Goal: Task Accomplishment & Management: Use online tool/utility

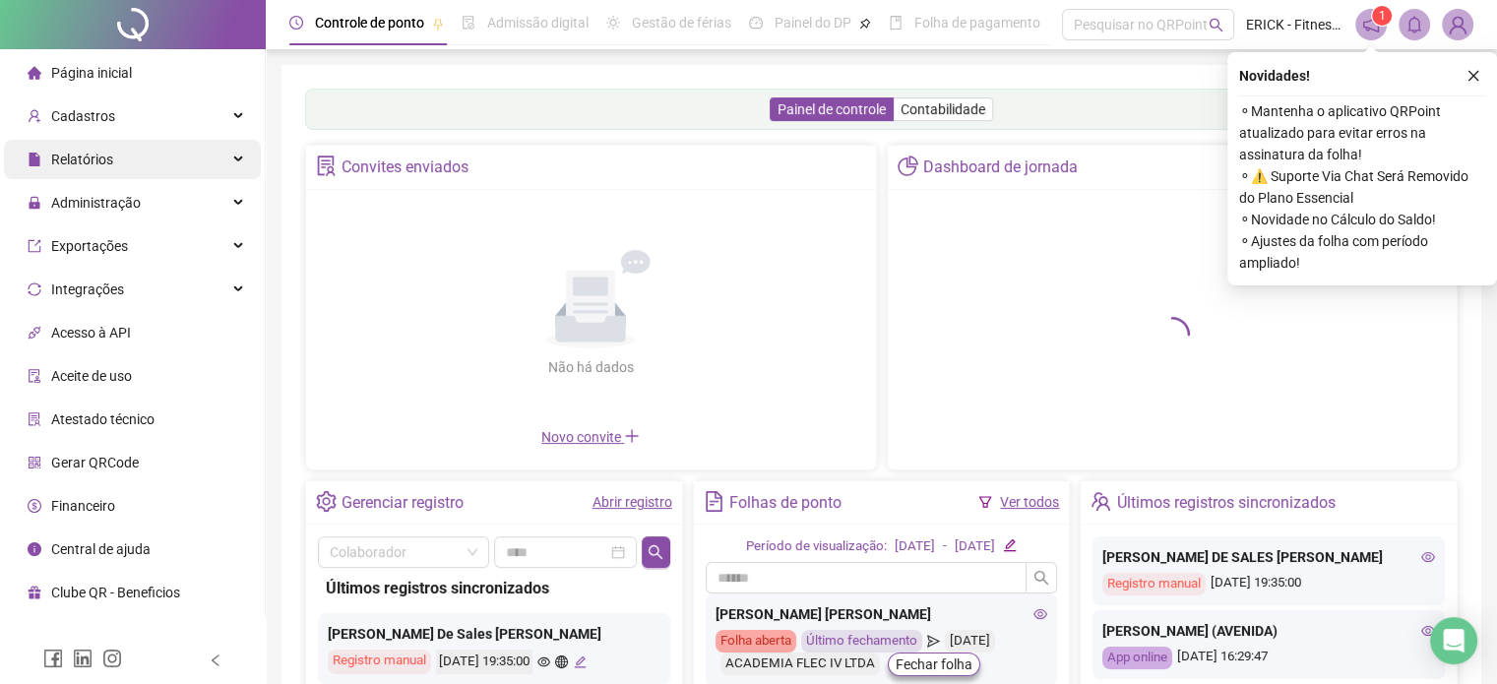
click at [148, 170] on div "Relatórios" at bounding box center [132, 159] width 257 height 39
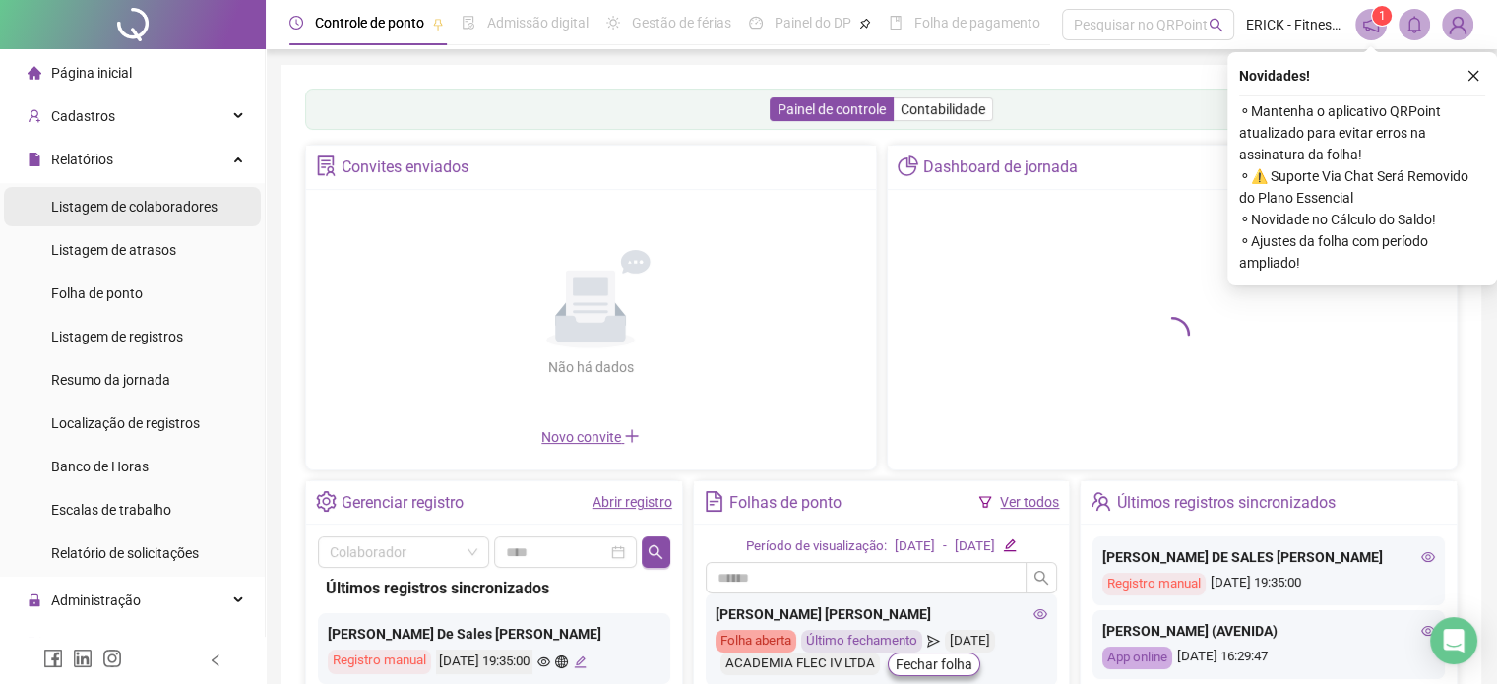
scroll to position [98, 0]
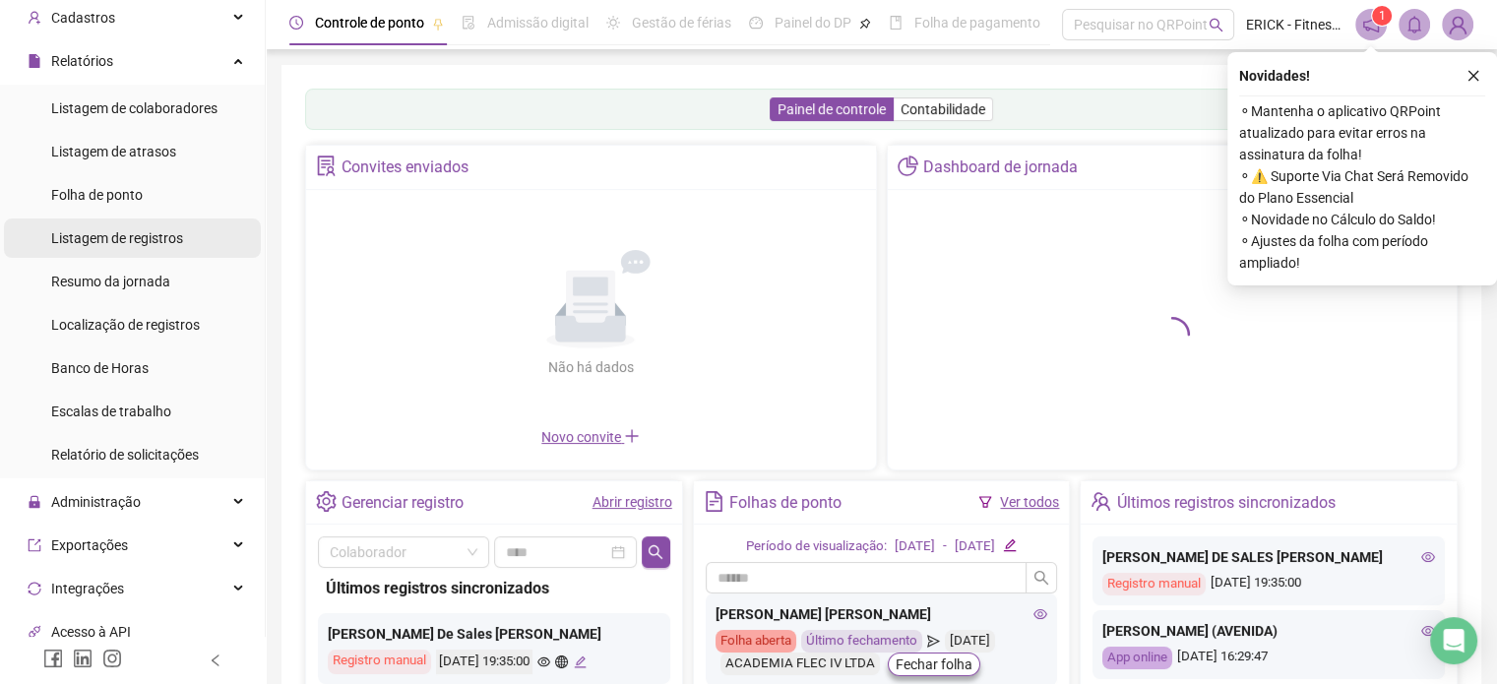
click at [146, 234] on span "Listagem de registros" at bounding box center [117, 238] width 132 height 16
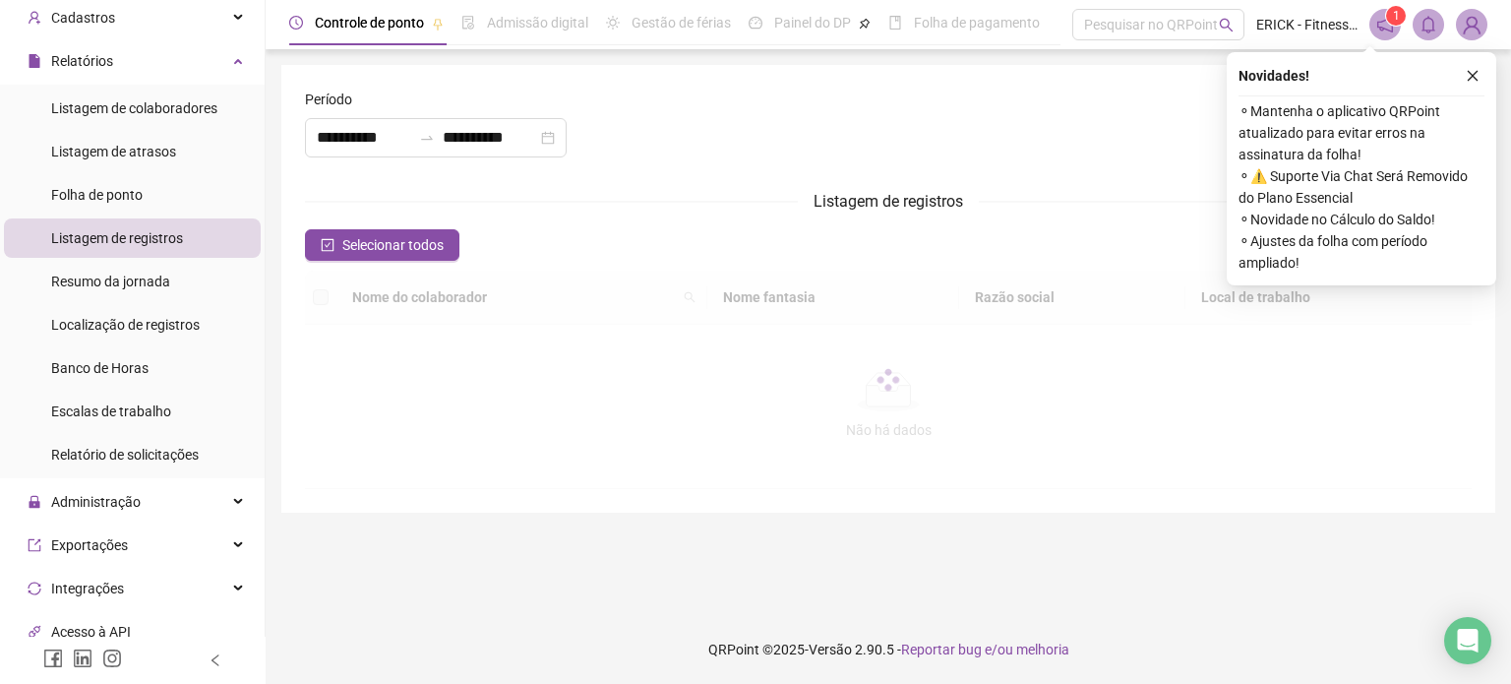
type input "**********"
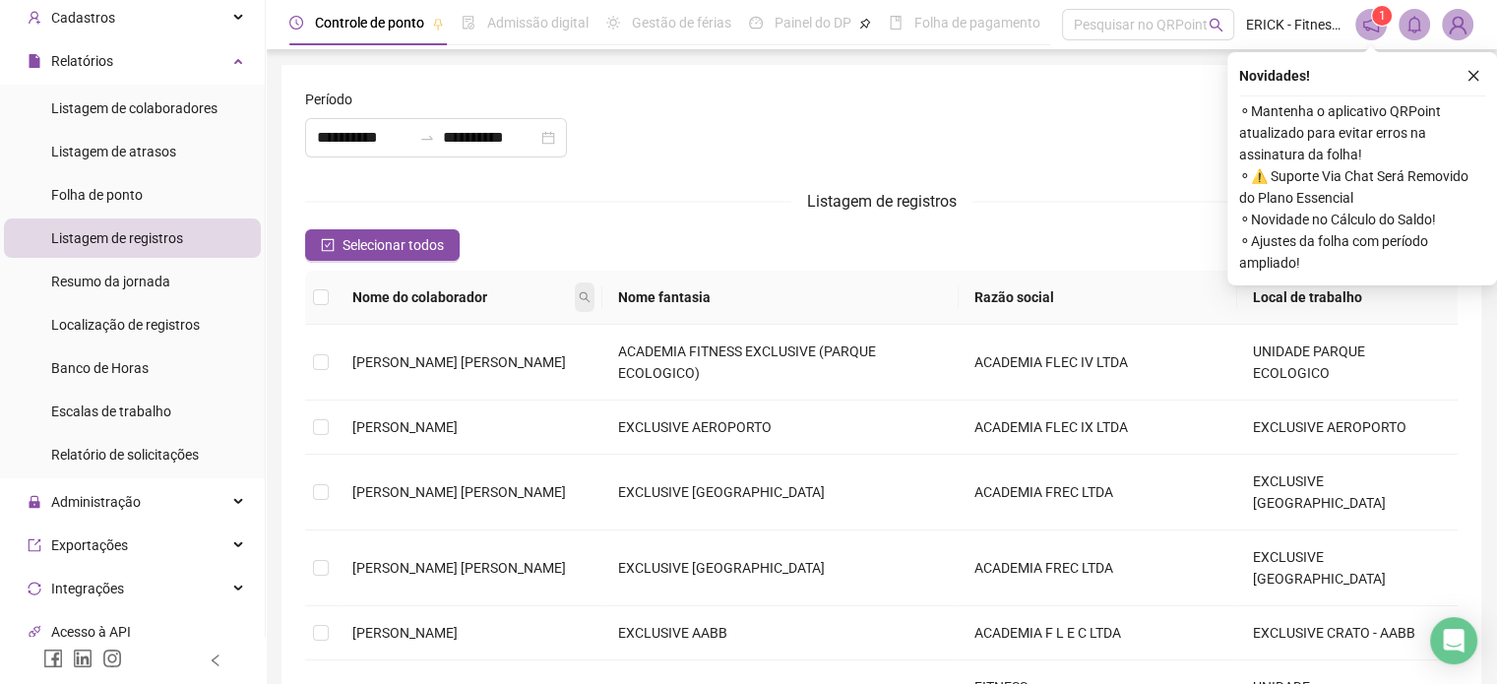
click at [583, 296] on icon "search" at bounding box center [585, 297] width 12 height 12
type input "*****"
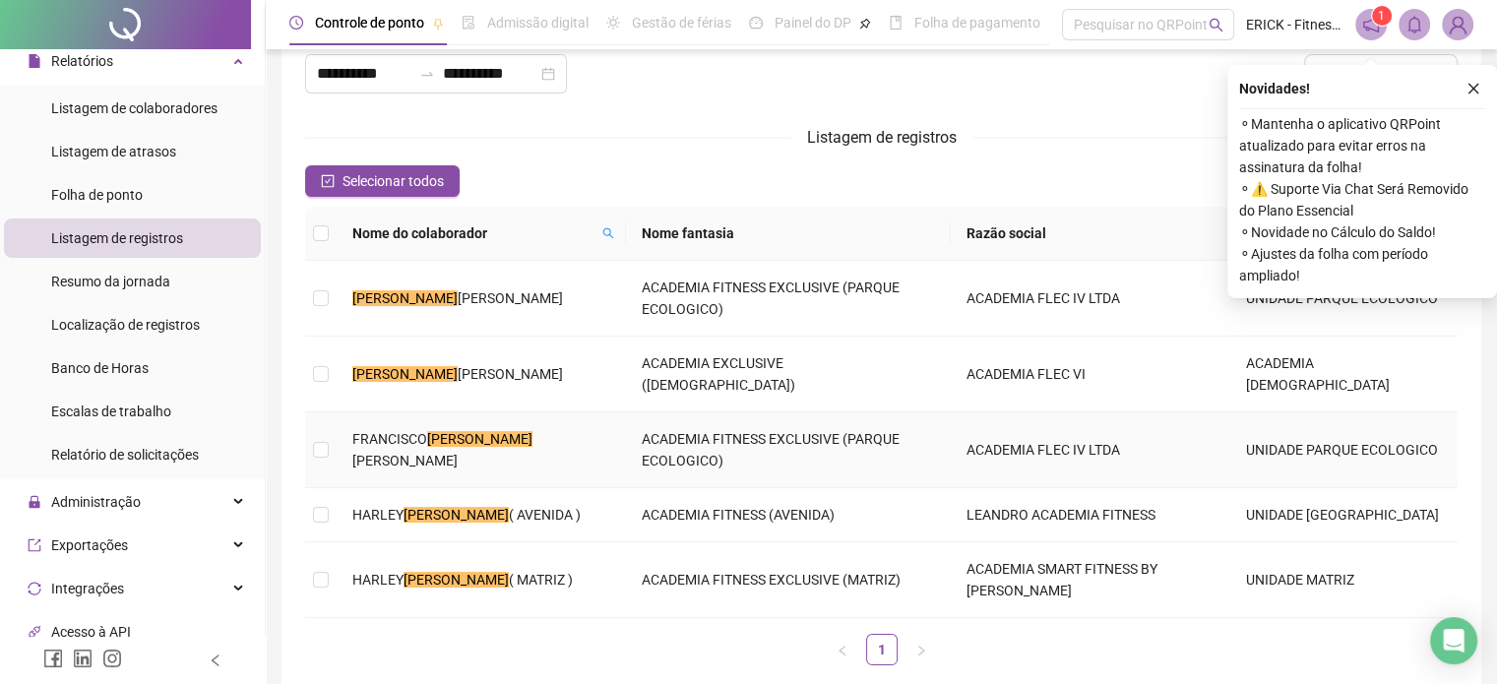
scroll to position [98, 0]
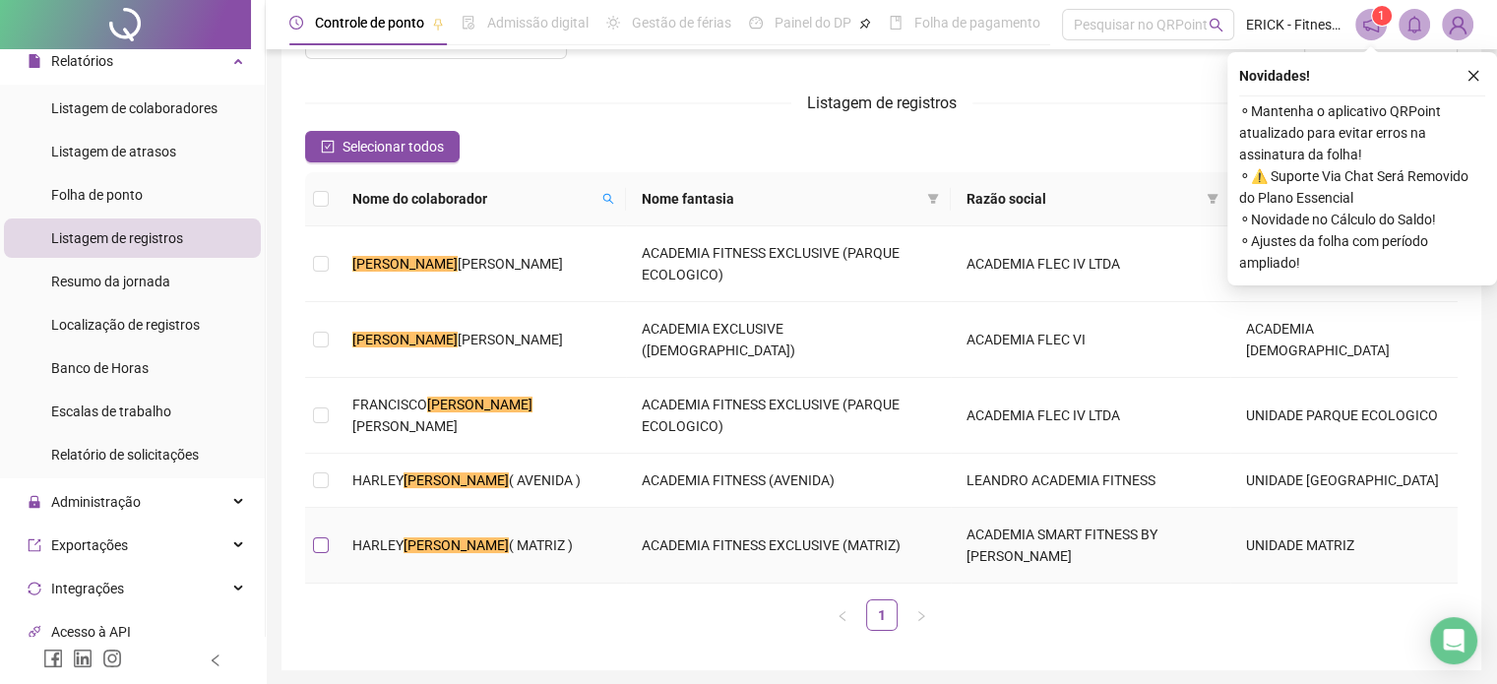
click at [319, 534] on label at bounding box center [321, 545] width 16 height 22
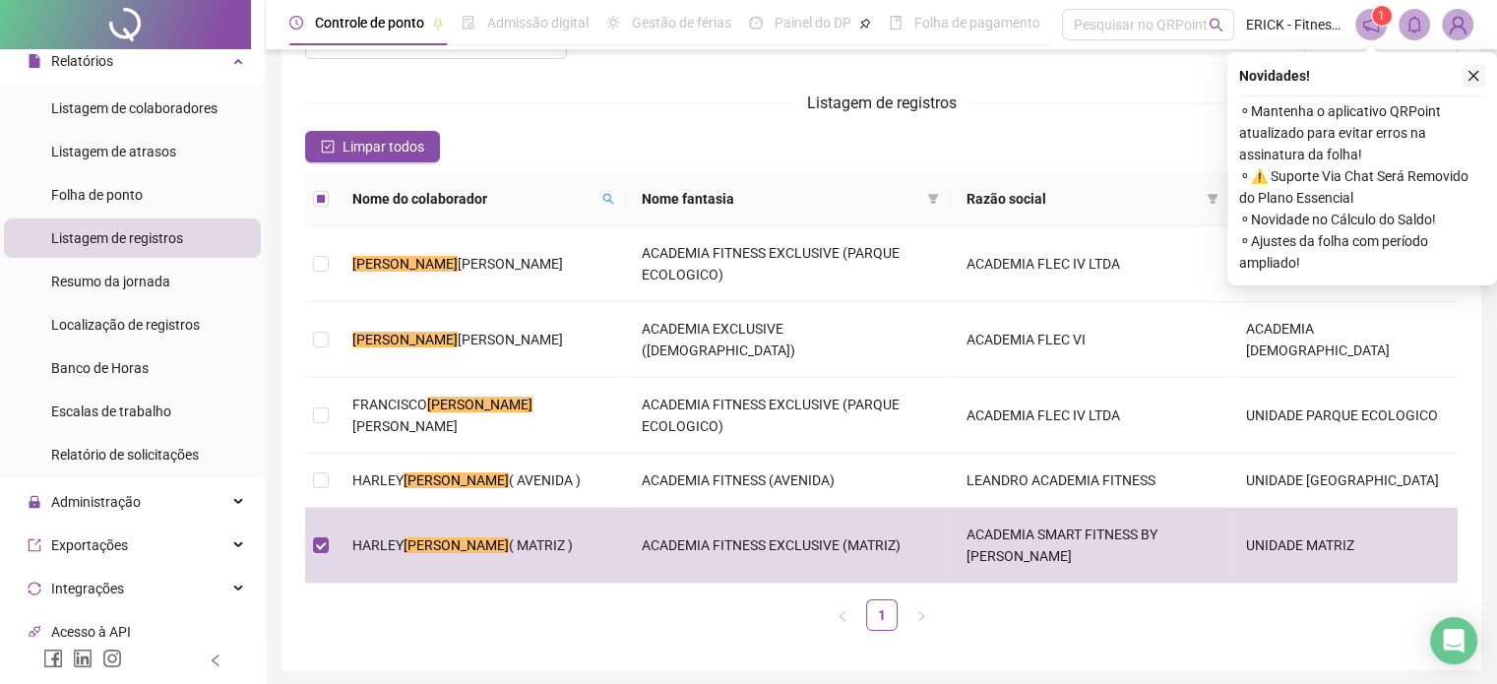
click at [1471, 74] on icon "close" at bounding box center [1473, 76] width 11 height 11
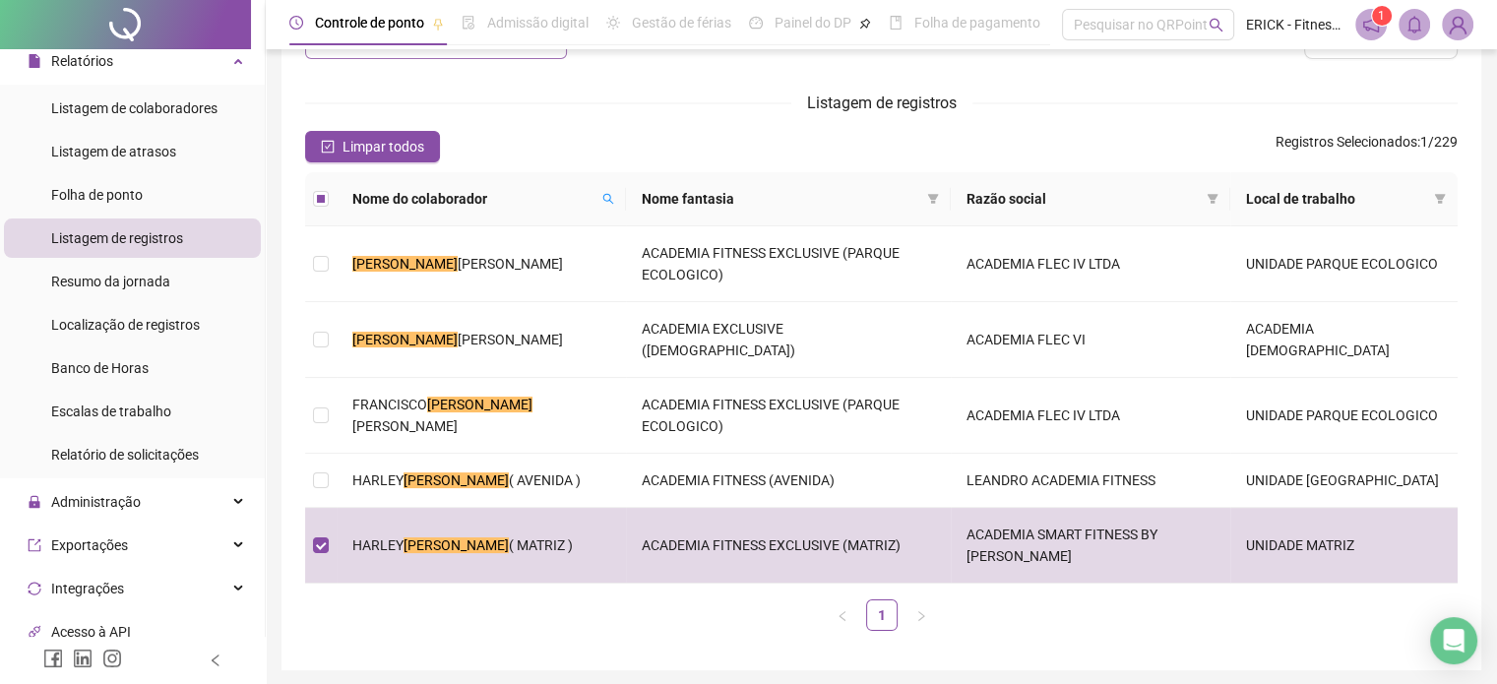
scroll to position [0, 0]
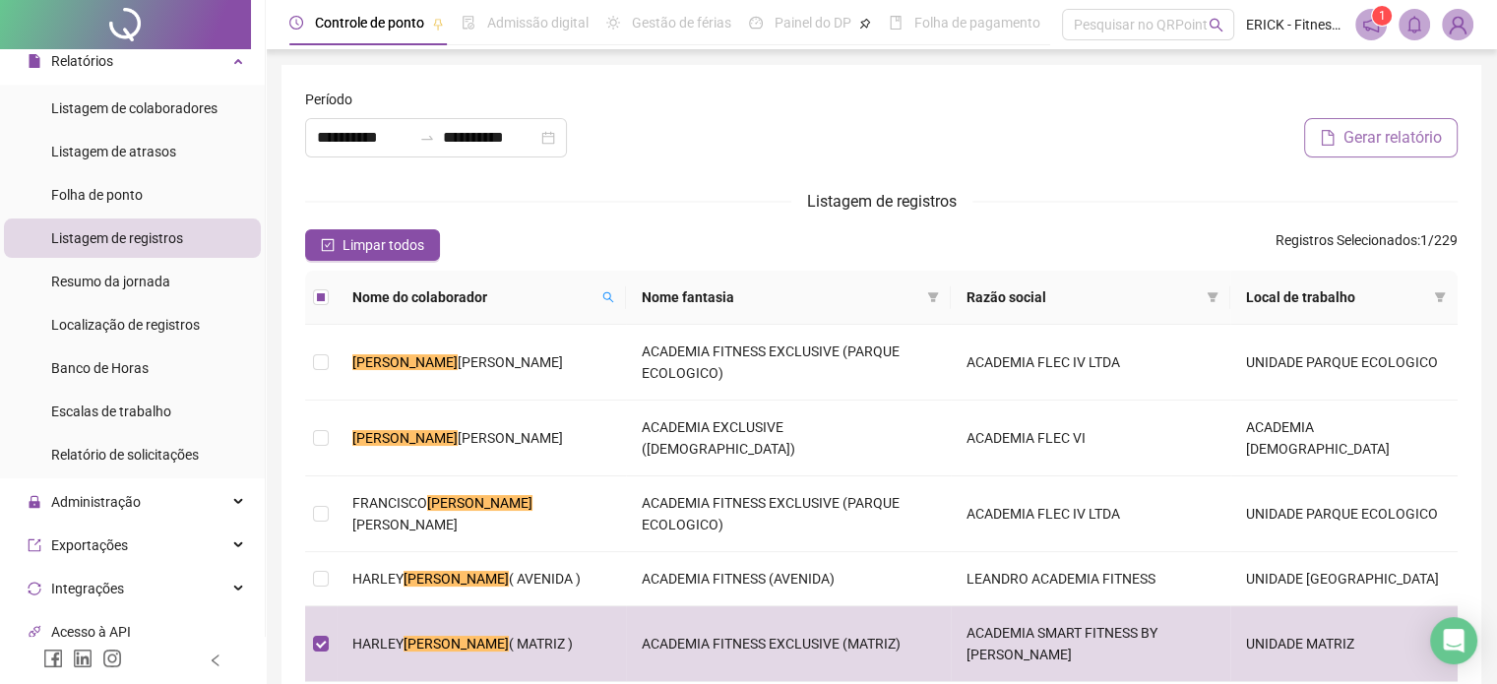
click at [1366, 141] on span "Gerar relatório" at bounding box center [1392, 138] width 98 height 24
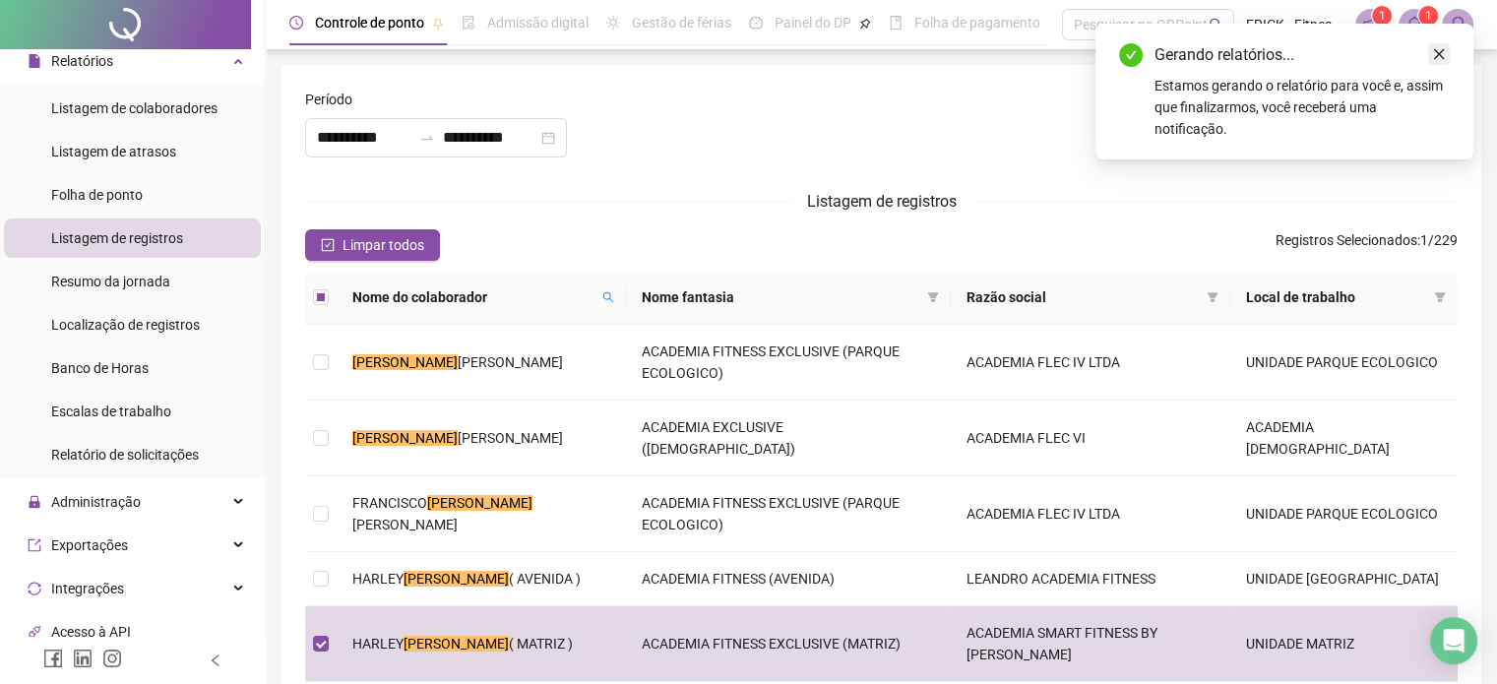
click at [1437, 47] on icon "close" at bounding box center [1439, 54] width 14 height 14
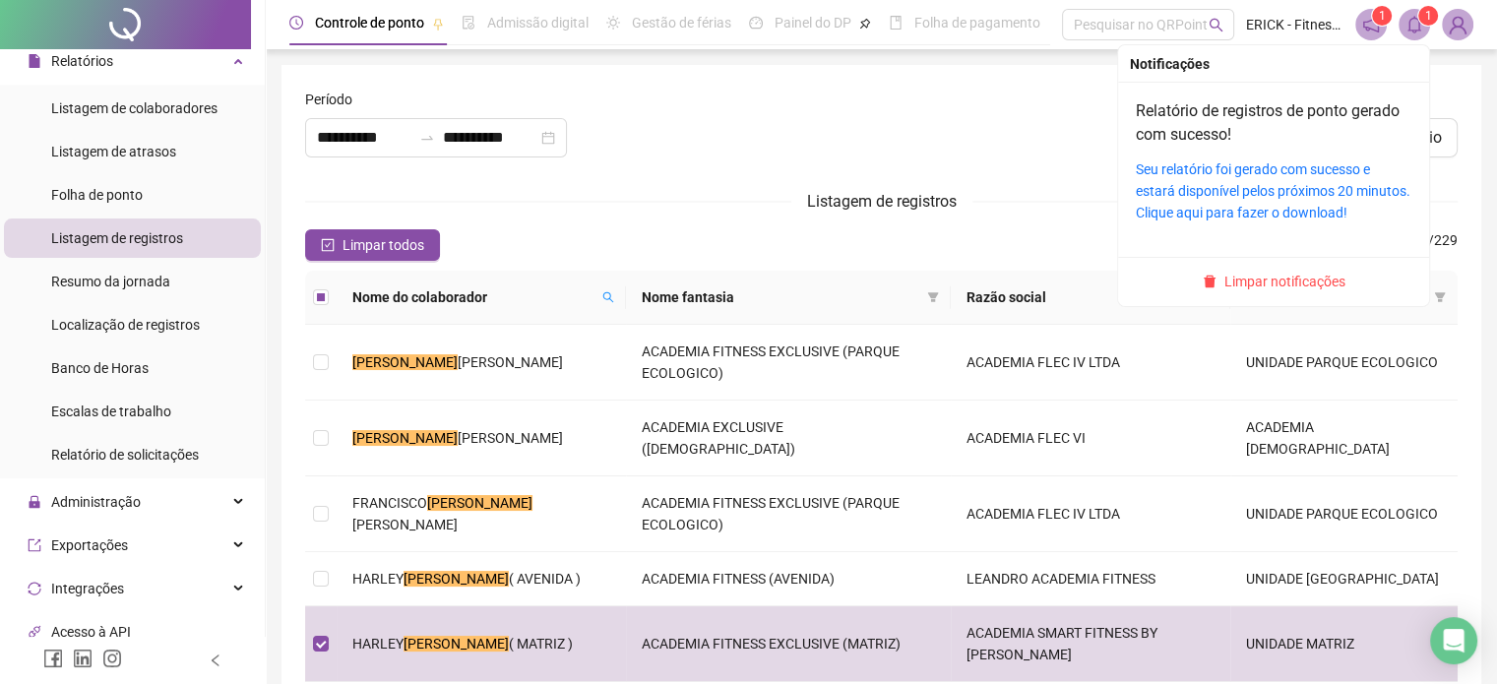
click at [1411, 12] on span at bounding box center [1413, 24] width 31 height 31
click at [1293, 172] on link "Seu relatório foi gerado com sucesso e estará disponível pelos próximos 20 minu…" at bounding box center [1272, 190] width 275 height 59
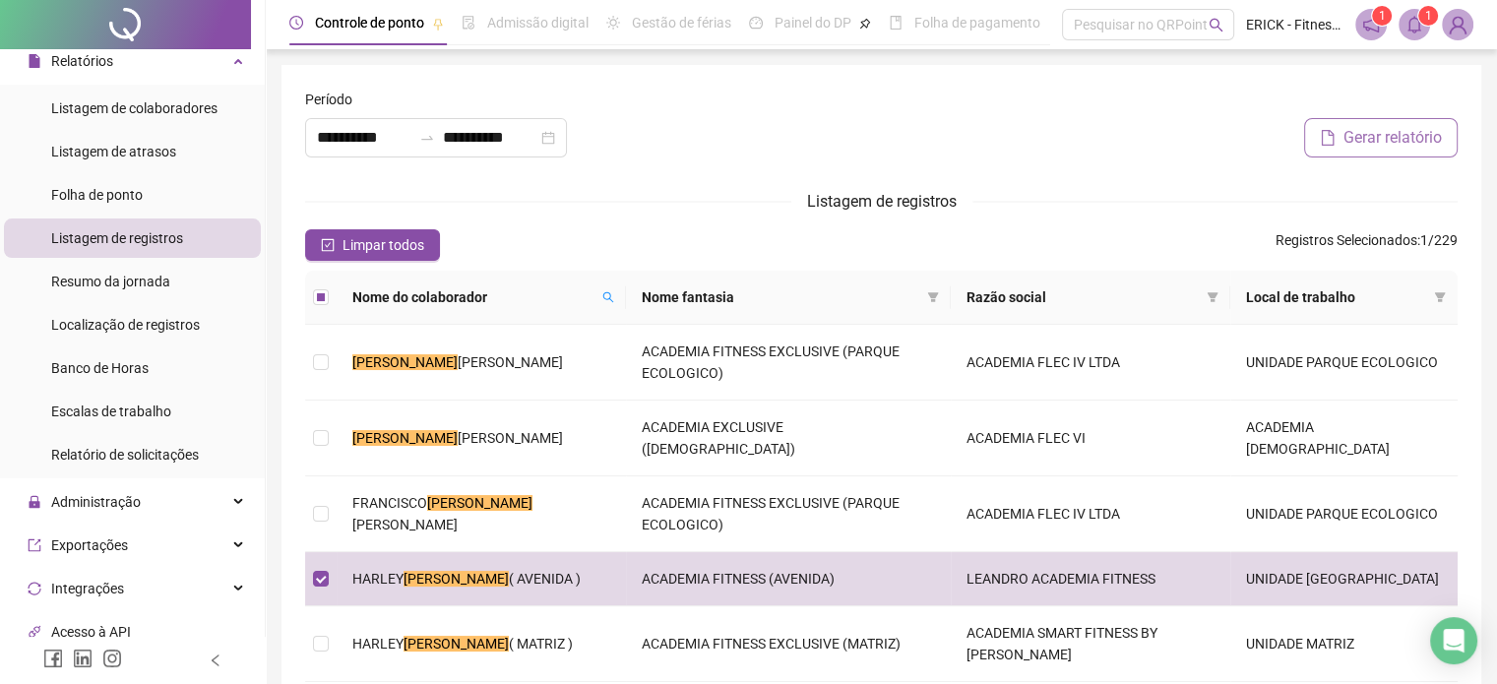
click at [1370, 142] on span "Gerar relatório" at bounding box center [1392, 138] width 98 height 24
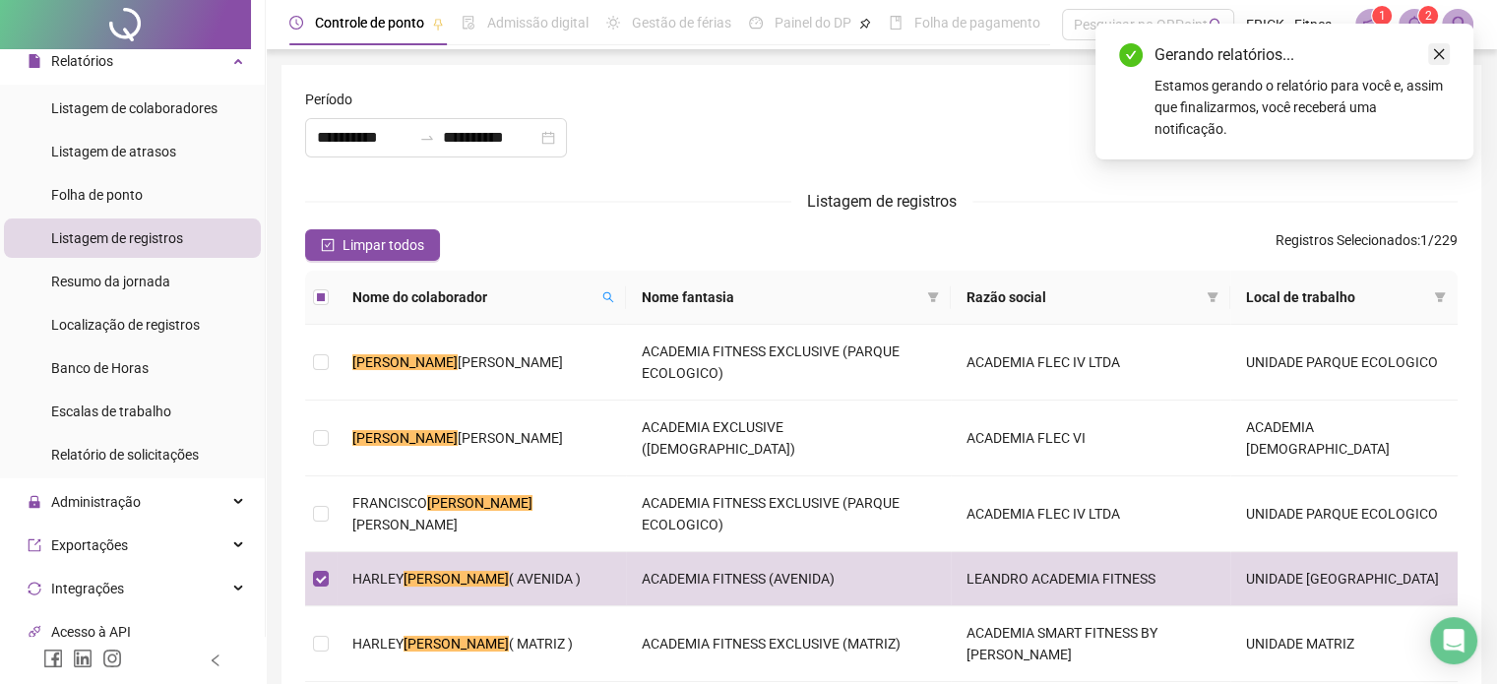
click at [1442, 54] on icon "close" at bounding box center [1439, 54] width 14 height 14
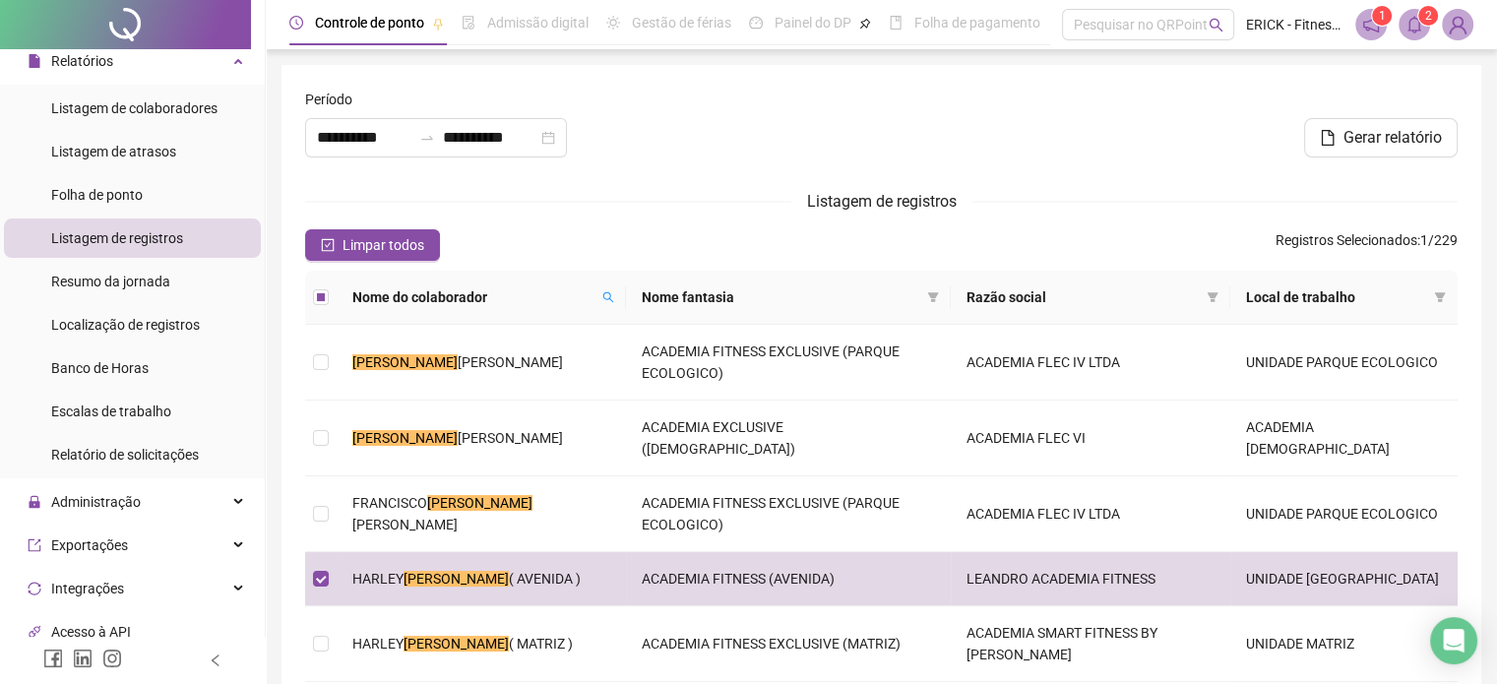
click at [1416, 33] on span at bounding box center [1413, 24] width 31 height 31
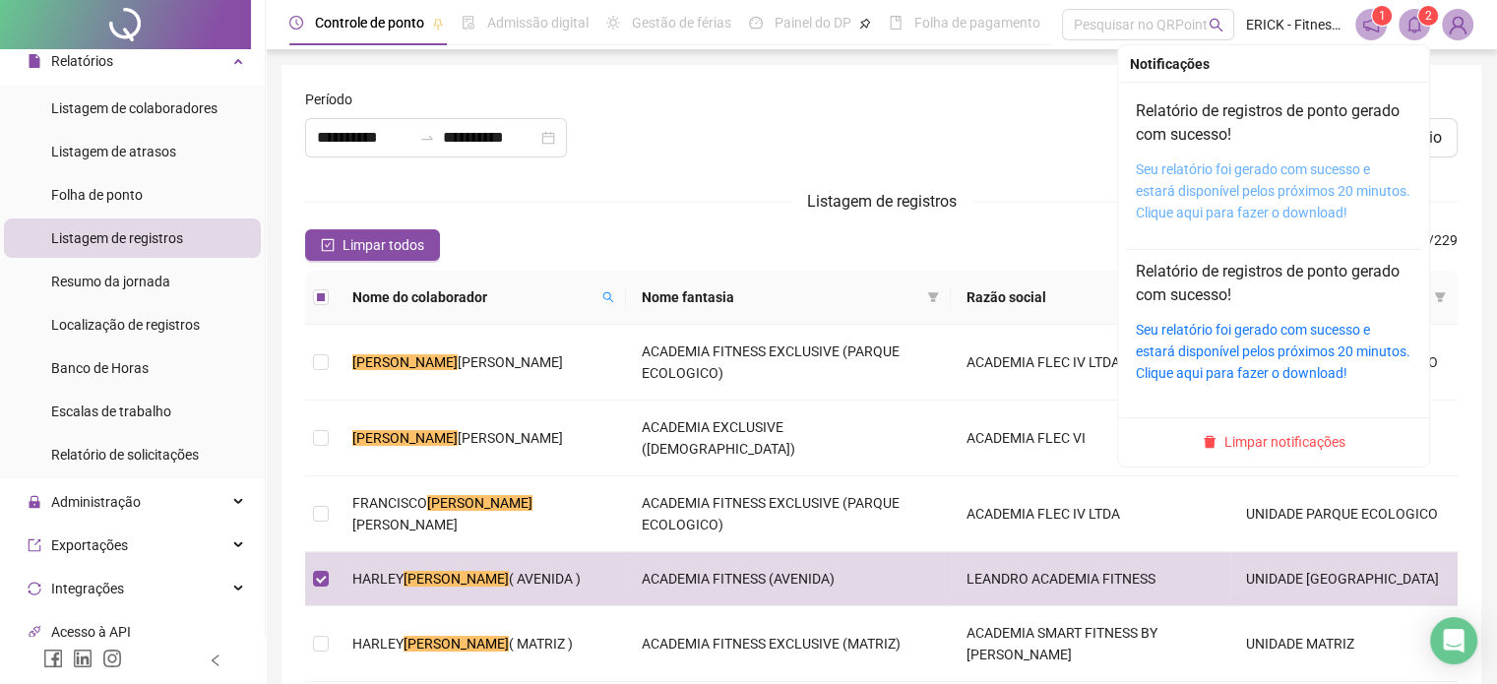
click at [1289, 184] on link "Seu relatório foi gerado com sucesso e estará disponível pelos próximos 20 minu…" at bounding box center [1272, 190] width 275 height 59
